Goal: Information Seeking & Learning: Find specific fact

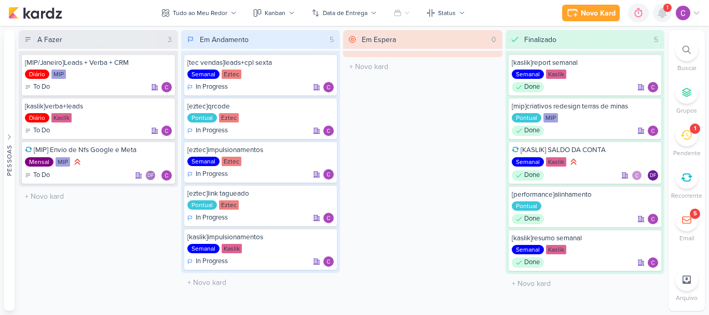
click at [665, 19] on div at bounding box center [662, 13] width 19 height 19
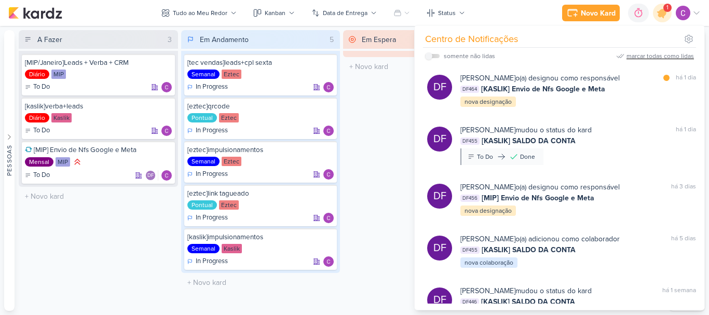
click at [665, 55] on div "marcar todas como lidas" at bounding box center [661, 55] width 68 height 9
click at [390, 174] on div "Em Espera 0 O título do kard deve ter menos que 100 caracteres" at bounding box center [422, 170] width 159 height 281
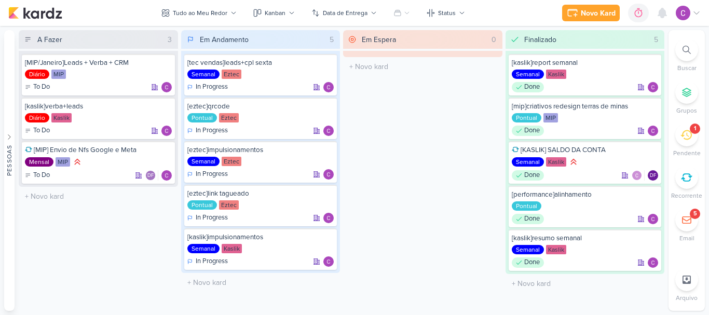
click at [686, 52] on icon at bounding box center [687, 50] width 8 height 8
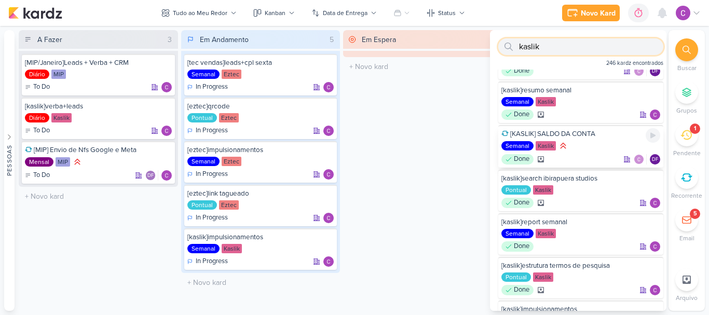
scroll to position [208, 0]
type input "kaslik"
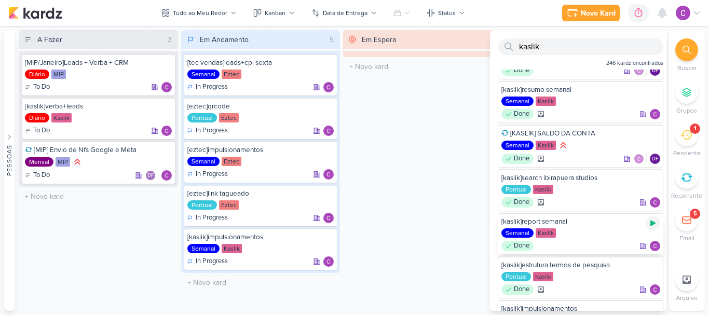
click at [649, 221] on icon at bounding box center [653, 223] width 8 height 8
click at [426, 214] on div "Em Espera 0 O título do kard deve ter menos que 100 caracteres" at bounding box center [422, 170] width 159 height 281
